Goal: Navigation & Orientation: Find specific page/section

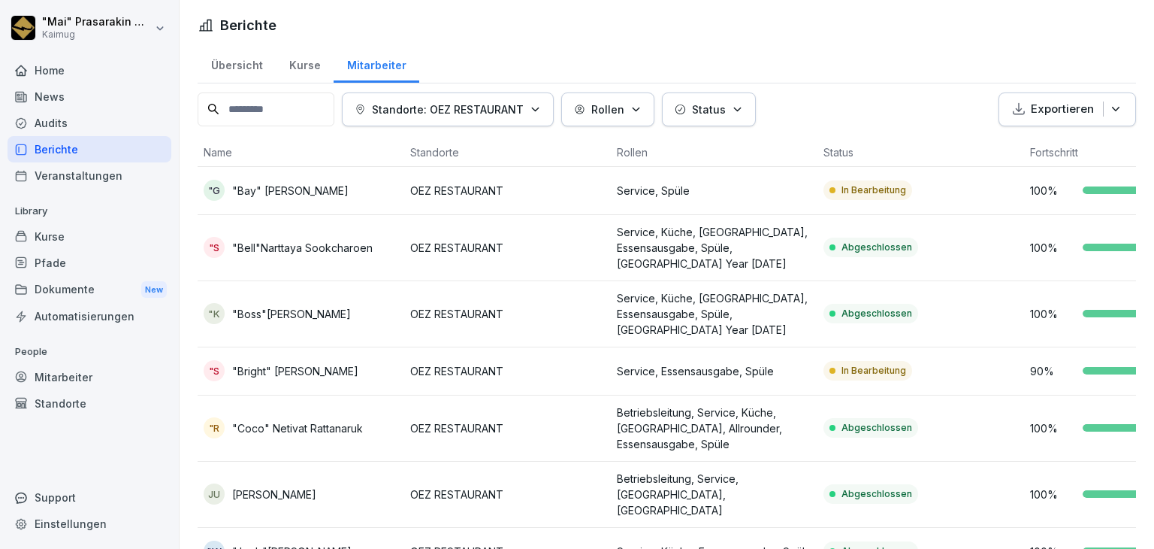
click at [249, 65] on div "Übersicht" at bounding box center [237, 63] width 78 height 38
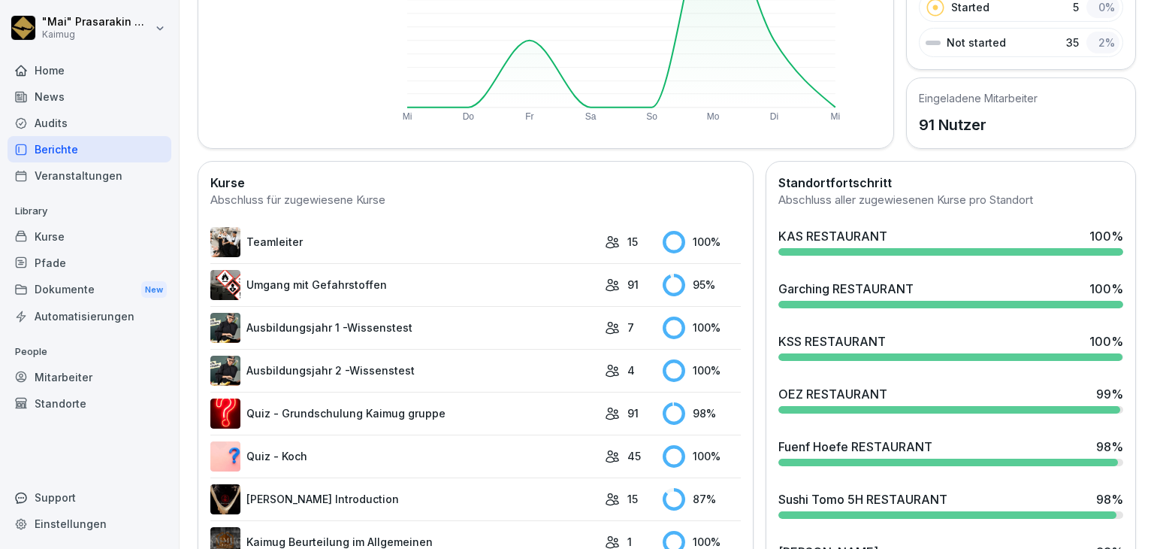
scroll to position [276, 0]
click at [917, 489] on div "Sushi Tomo 5H RESTAURANT" at bounding box center [863, 498] width 169 height 18
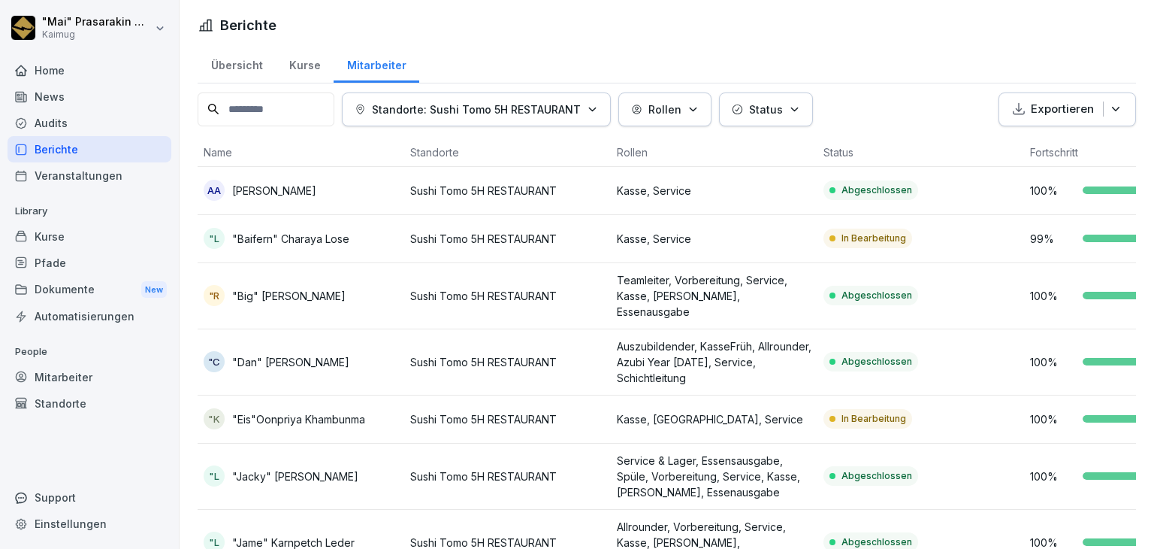
click at [253, 67] on div "Übersicht" at bounding box center [237, 63] width 78 height 38
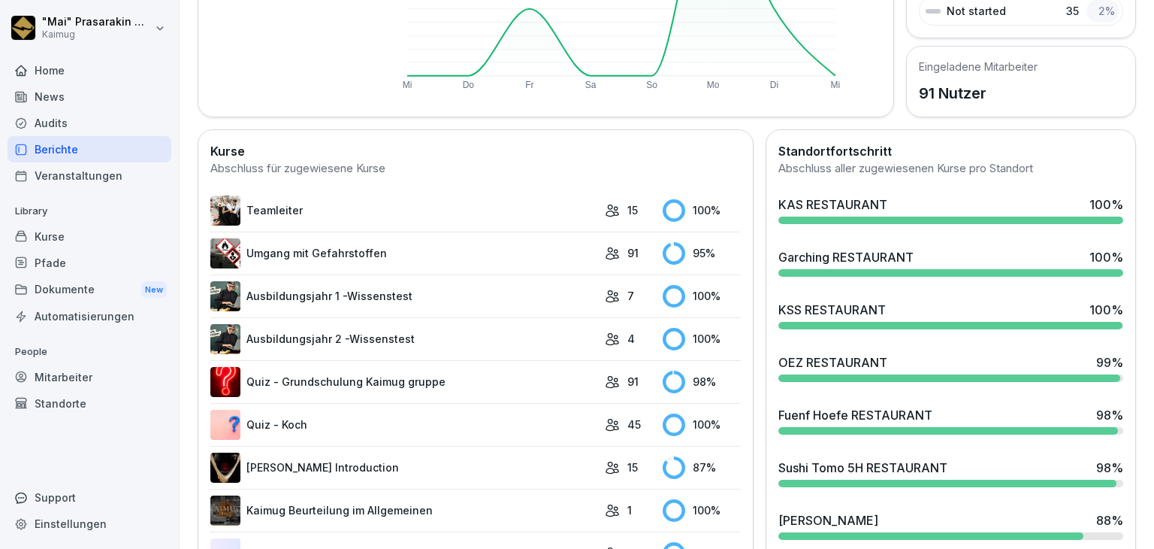
scroll to position [307, 0]
click at [884, 518] on div "Shang Miang 88 %" at bounding box center [951, 520] width 345 height 18
